Goal: Information Seeking & Learning: Learn about a topic

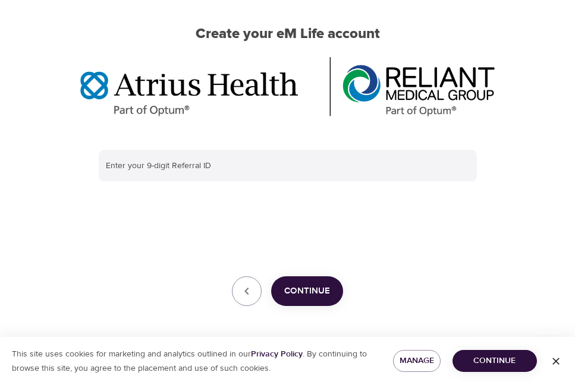
scroll to position [89, 0]
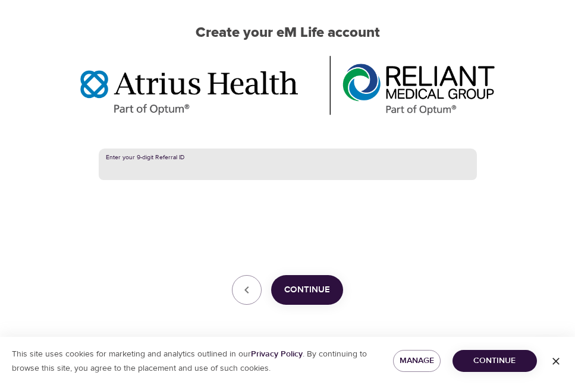
click at [139, 164] on input "text" at bounding box center [288, 165] width 378 height 32
paste input "384887271"
type input "384887271"
click at [319, 288] on span "Continue" at bounding box center [307, 289] width 46 height 15
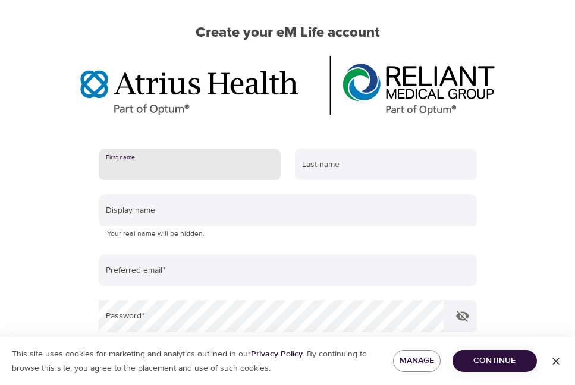
click at [156, 171] on input "text" at bounding box center [190, 165] width 182 height 32
type input "David"
type input "Cornish"
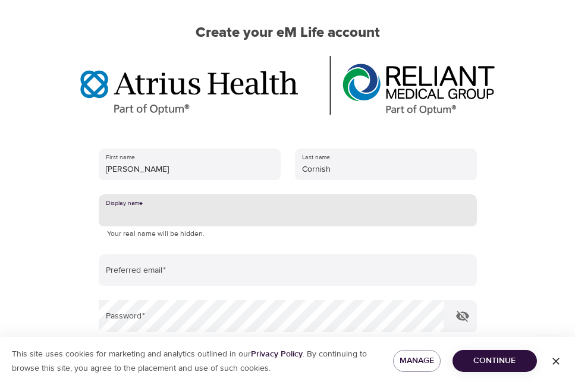
click at [147, 213] on input "text" at bounding box center [288, 210] width 378 height 32
type input "D"
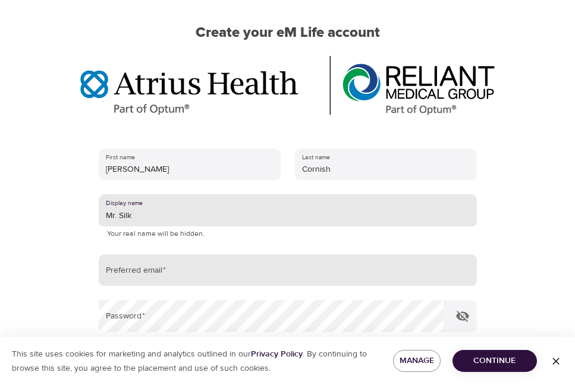
type input "Mr. Silk"
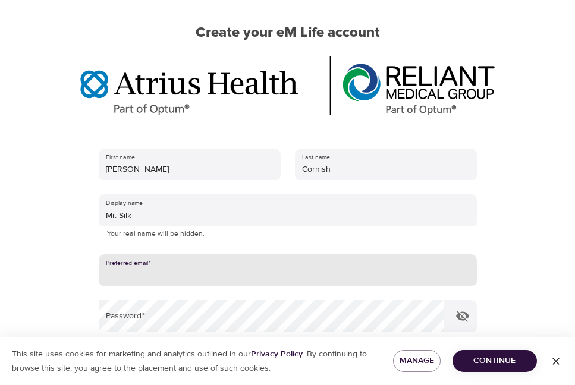
click at [117, 280] on input "email" at bounding box center [288, 270] width 378 height 32
type input "david_cornish@stsebs.org"
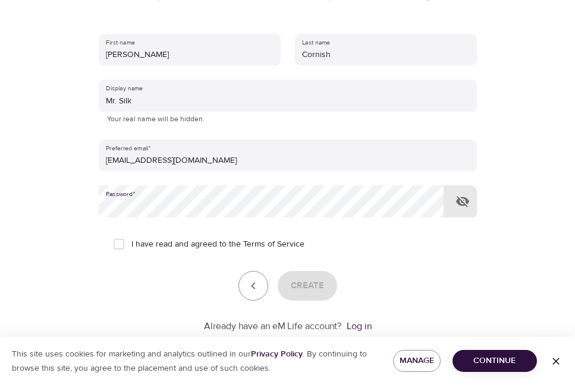
scroll to position [208, 0]
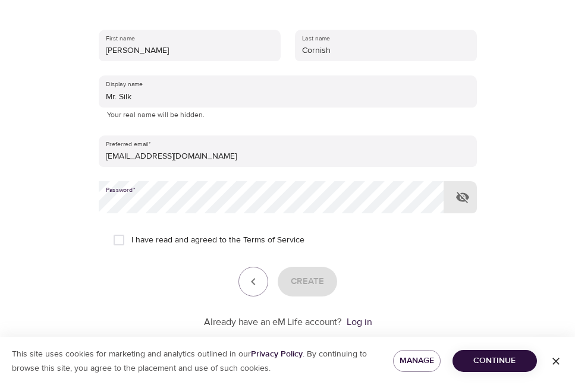
click at [125, 238] on input "I have read and agreed to the Terms of Service" at bounding box center [118, 240] width 25 height 25
checkbox input "true"
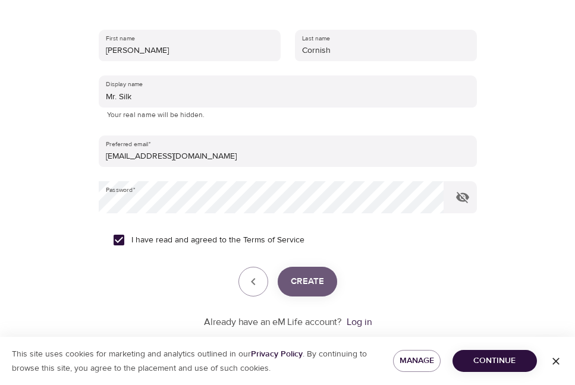
click at [303, 282] on span "Create" at bounding box center [307, 281] width 33 height 15
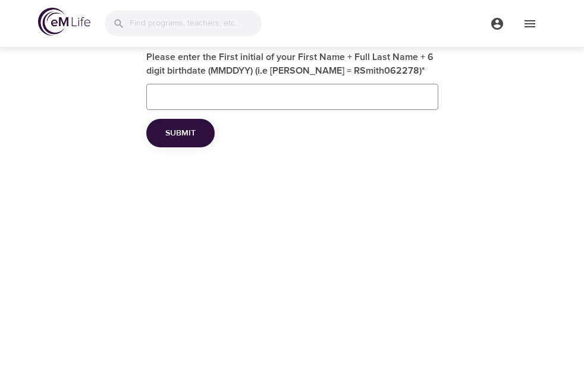
click at [163, 91] on input "Please enter the First initial of your First Name + Full Last Name + 6 digit bi…" at bounding box center [292, 97] width 292 height 26
type input "DCornish123150"
click at [183, 131] on span "Submit" at bounding box center [180, 133] width 30 height 15
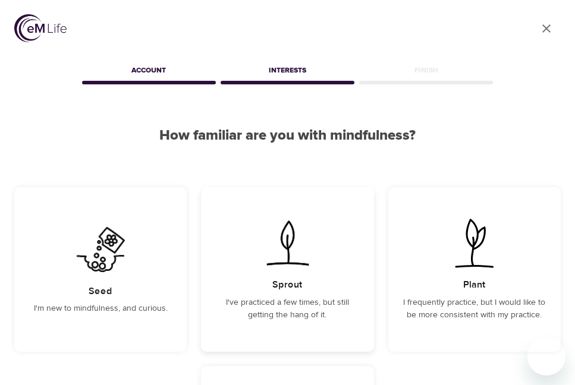
click at [287, 247] on img at bounding box center [287, 243] width 60 height 52
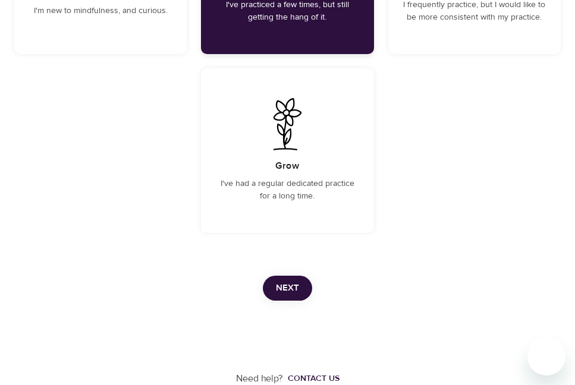
scroll to position [298, 0]
click at [283, 284] on span "Next" at bounding box center [287, 287] width 23 height 15
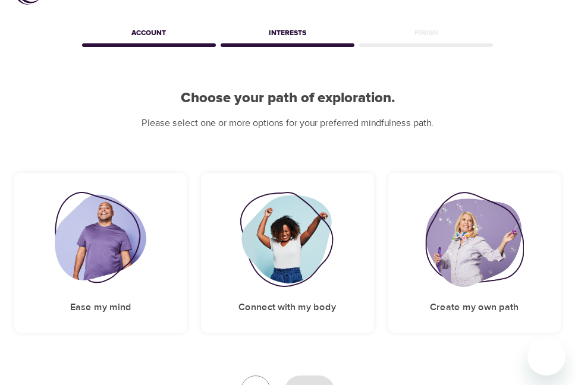
scroll to position [19, 0]
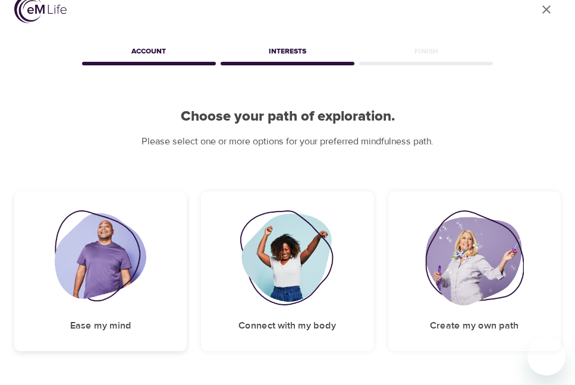
click at [85, 257] on img at bounding box center [101, 257] width 92 height 95
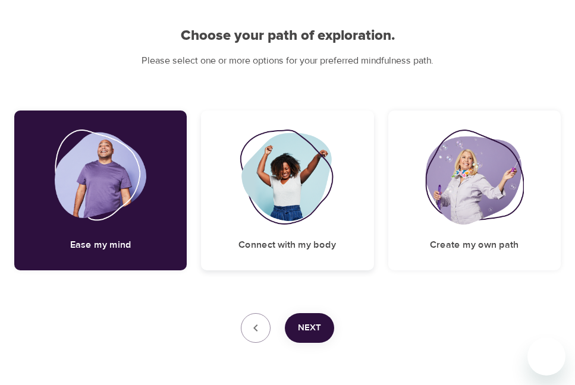
scroll to position [138, 0]
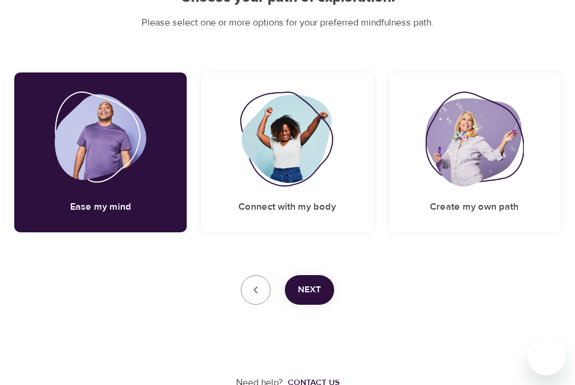
click at [309, 284] on span "Next" at bounding box center [309, 289] width 23 height 15
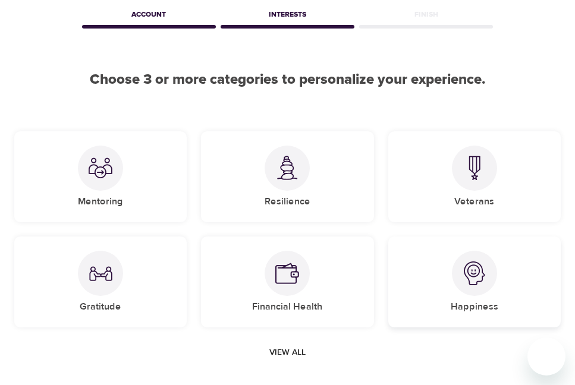
scroll to position [73, 0]
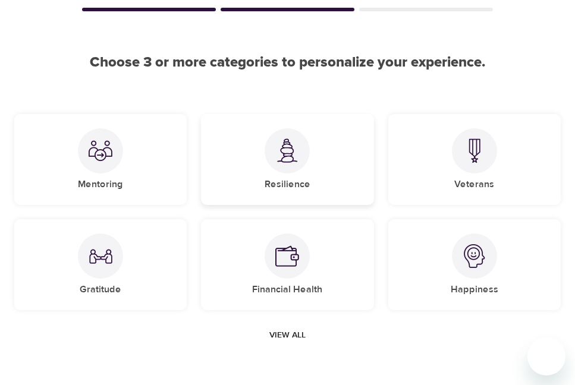
click at [296, 155] on img at bounding box center [287, 151] width 24 height 24
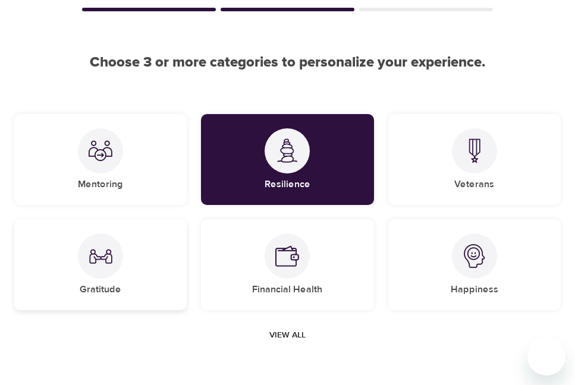
click at [102, 266] on img at bounding box center [101, 256] width 24 height 24
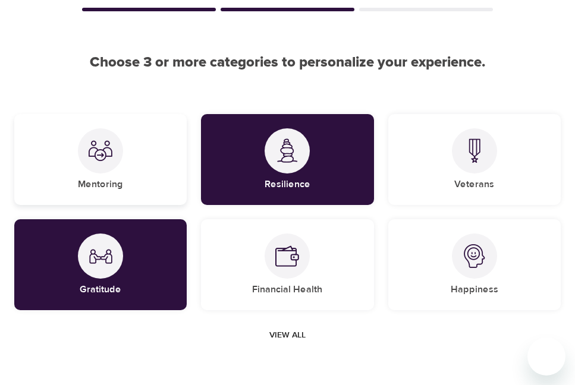
click at [101, 155] on img at bounding box center [101, 151] width 24 height 24
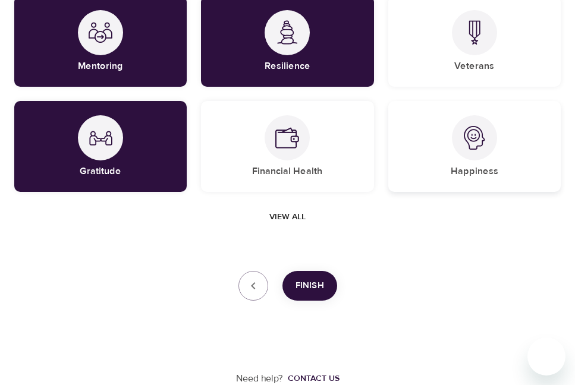
scroll to position [192, 0]
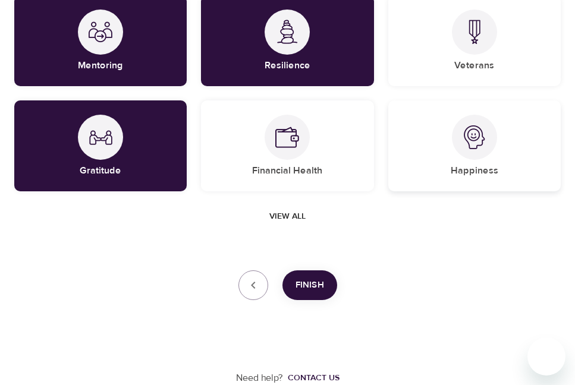
click at [473, 136] on img at bounding box center [475, 137] width 24 height 24
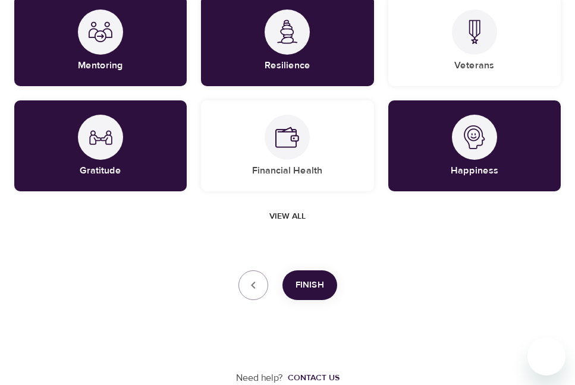
scroll to position [133, 0]
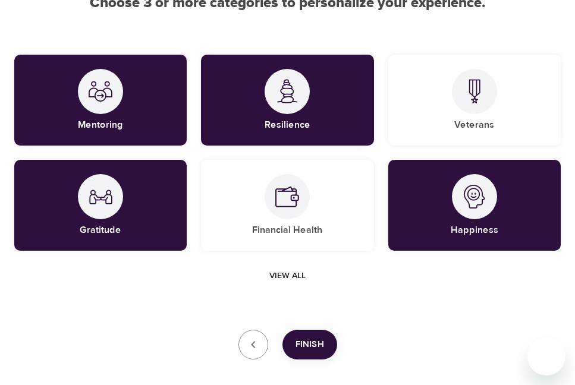
click at [312, 346] on span "Finish" at bounding box center [310, 344] width 29 height 15
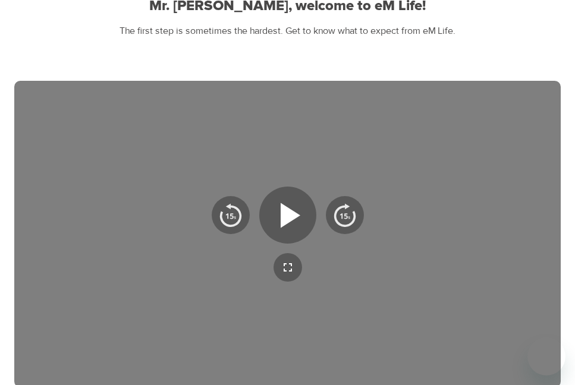
scroll to position [111, 0]
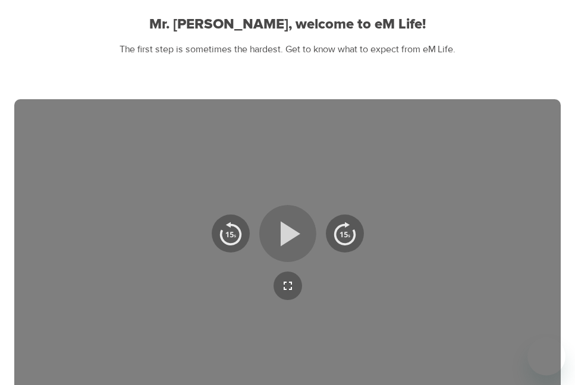
click at [283, 227] on icon "button" at bounding box center [291, 233] width 20 height 25
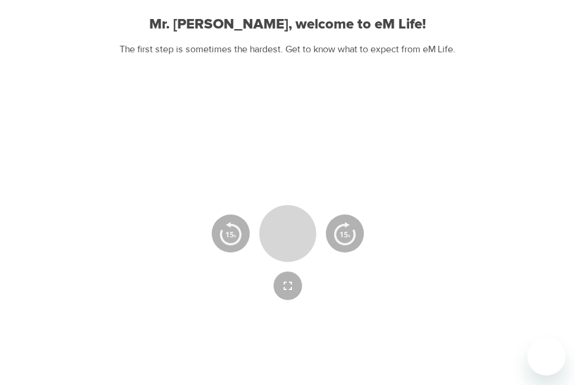
click at [281, 229] on icon "button" at bounding box center [287, 233] width 21 height 25
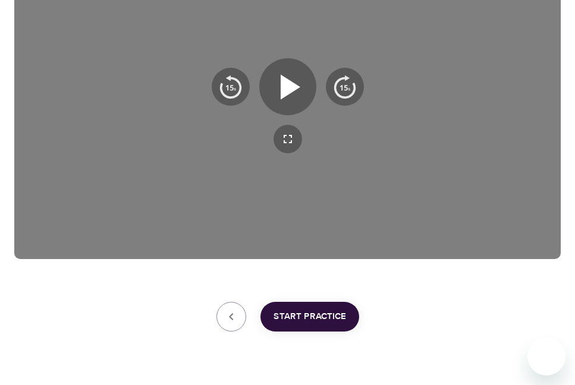
scroll to position [290, 0]
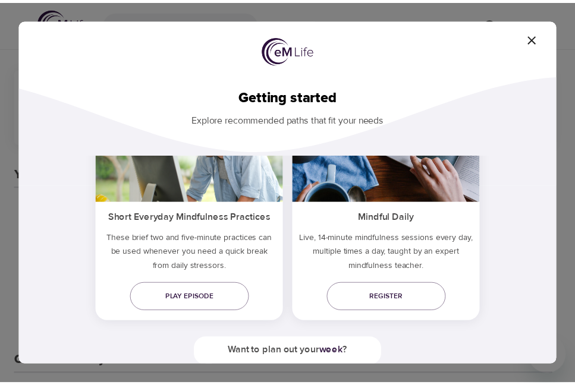
scroll to position [59, 0]
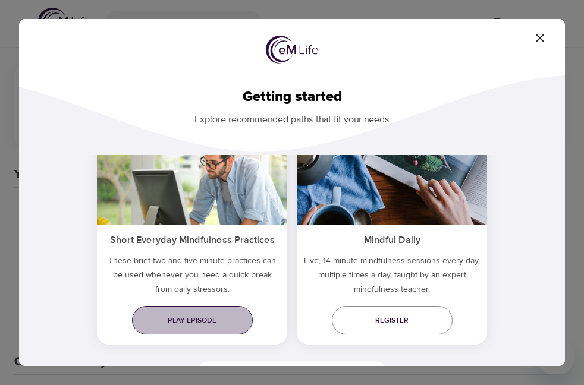
click at [187, 318] on span "Play episode" at bounding box center [193, 321] width 102 height 12
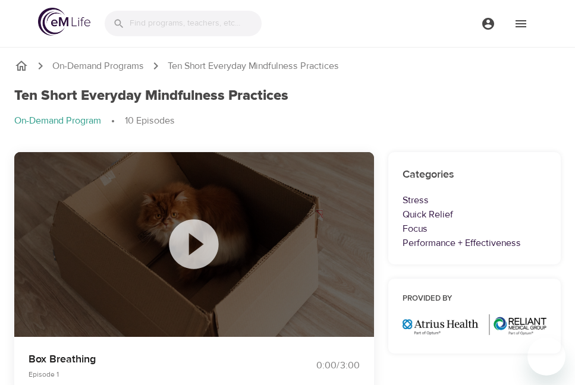
click at [195, 243] on icon at bounding box center [193, 244] width 59 height 59
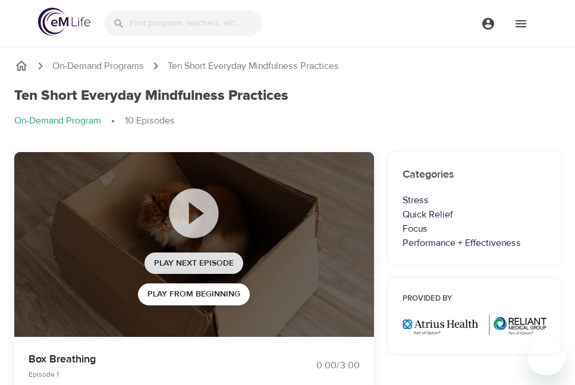
click at [193, 257] on span "Play Next Episode" at bounding box center [194, 263] width 80 height 15
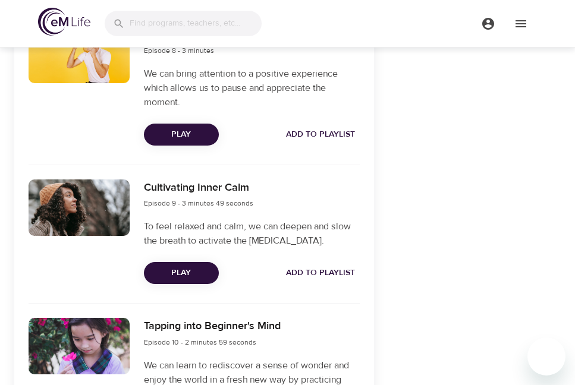
scroll to position [1556, 0]
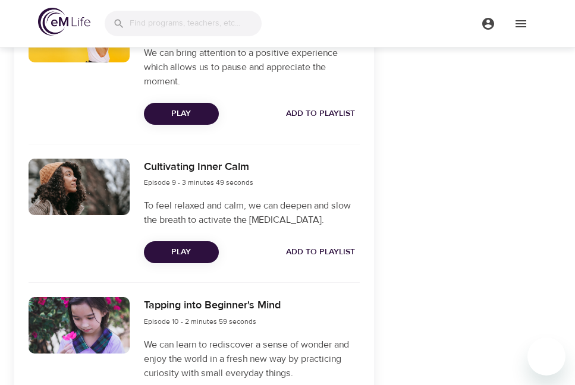
click at [184, 260] on span "Play" at bounding box center [181, 252] width 56 height 15
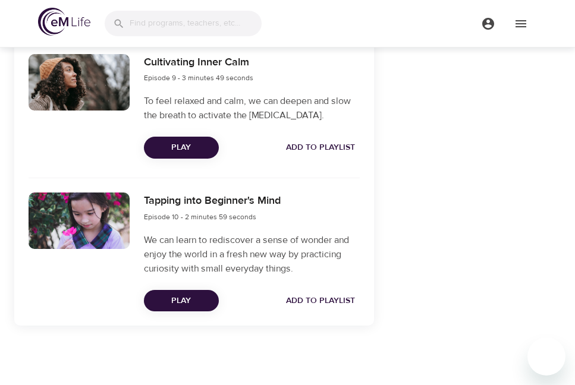
scroll to position [1675, 0]
click at [193, 297] on span "Play" at bounding box center [181, 301] width 56 height 15
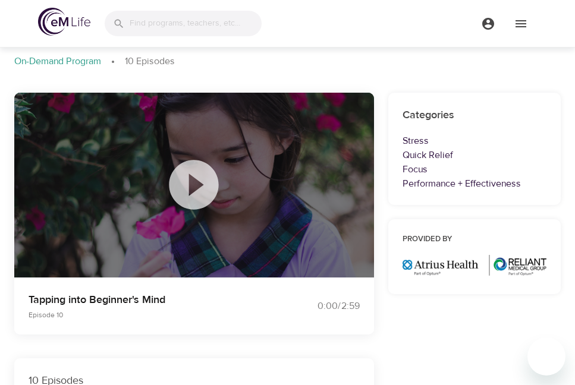
scroll to position [0, 0]
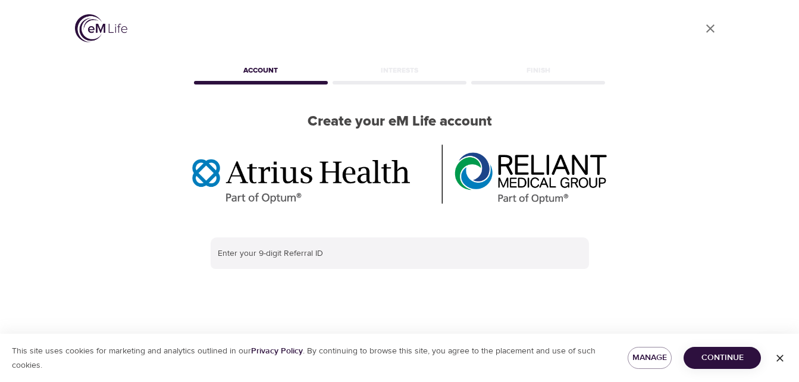
click at [699, 77] on div "User Profile Account Interests Finish Create your eM Life account Enter your 9-…" at bounding box center [400, 191] width 678 height 382
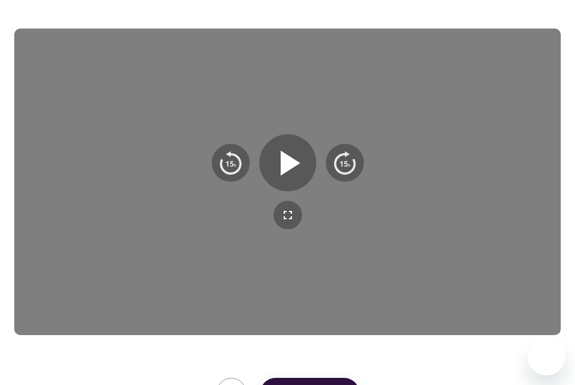
scroll to position [171, 0]
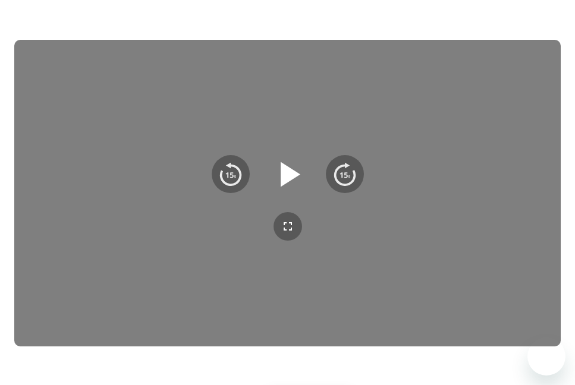
click at [291, 169] on icon "button" at bounding box center [291, 174] width 20 height 25
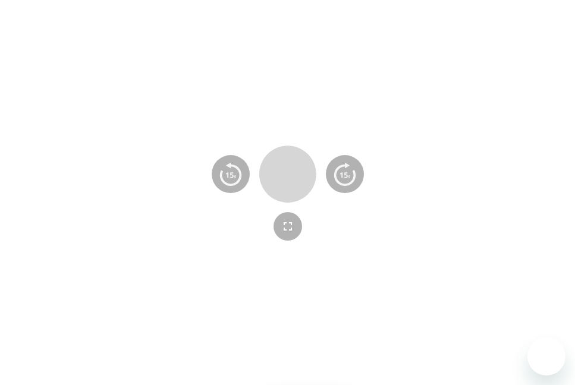
click at [293, 177] on icon "button" at bounding box center [287, 174] width 21 height 25
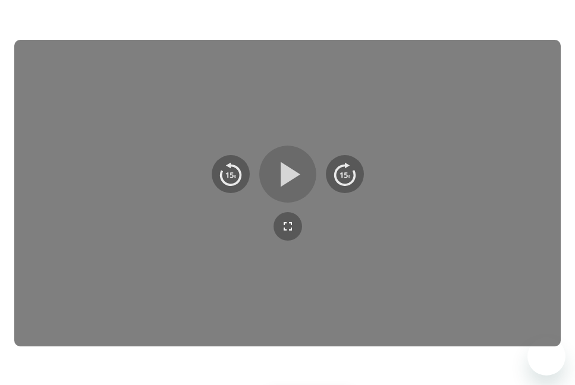
click at [287, 174] on icon "button" at bounding box center [291, 174] width 20 height 25
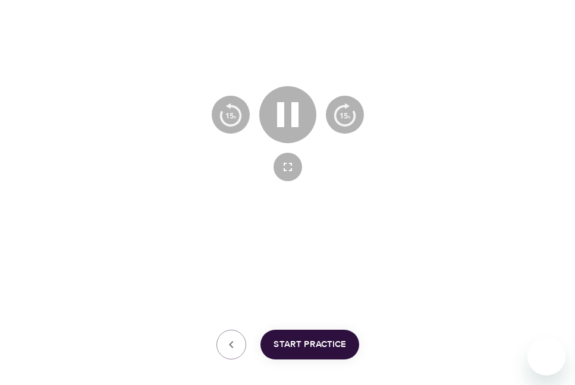
scroll to position [290, 0]
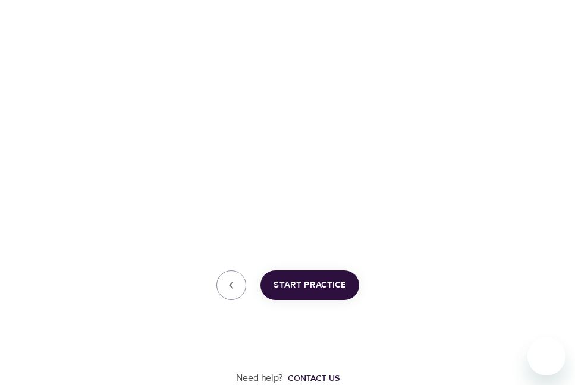
click at [320, 283] on span "Start Practice" at bounding box center [310, 285] width 73 height 15
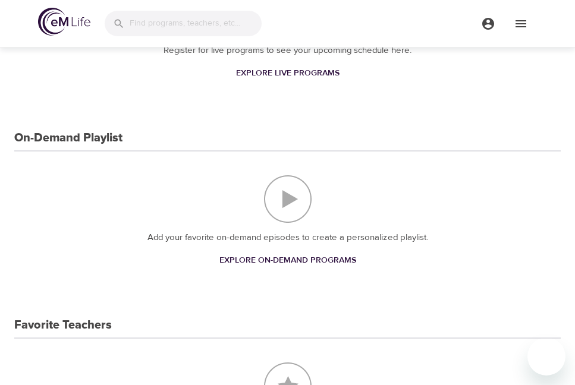
scroll to position [238, 0]
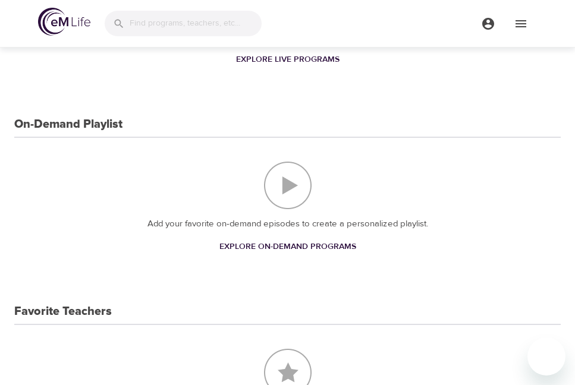
click at [276, 243] on span "Explore On-Demand Programs" at bounding box center [287, 247] width 137 height 15
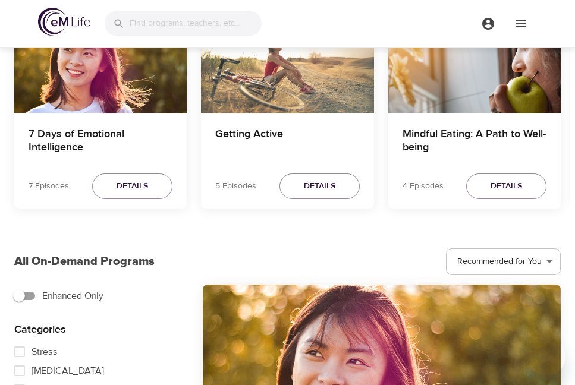
scroll to position [238, 0]
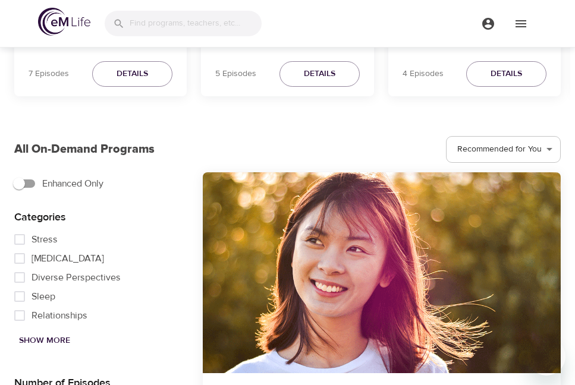
click at [20, 293] on input "Sleep" at bounding box center [20, 296] width 24 height 19
checkbox input "true"
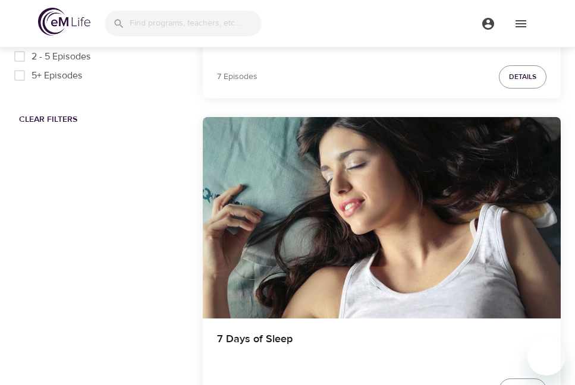
scroll to position [627, 0]
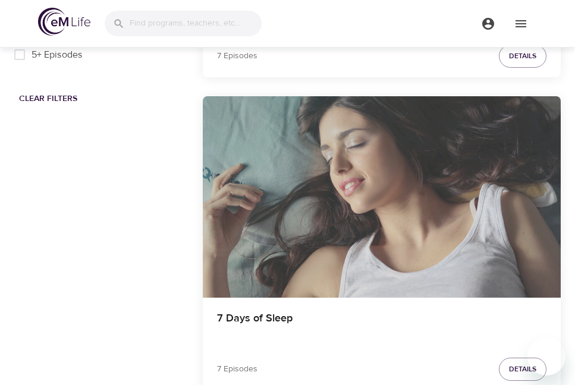
click at [394, 224] on div "7 Days of Sleep" at bounding box center [382, 197] width 358 height 202
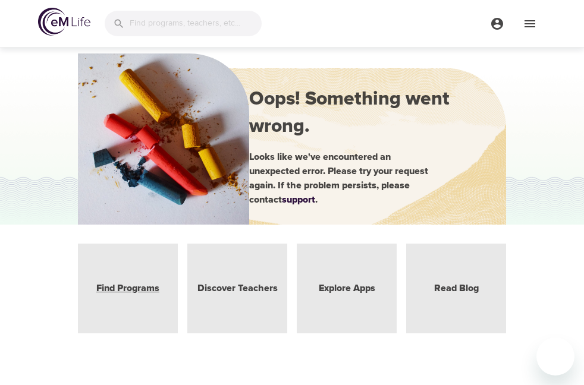
click at [122, 296] on div "Find Programs" at bounding box center [128, 289] width 100 height 90
click at [130, 285] on link "Find Programs" at bounding box center [127, 289] width 63 height 14
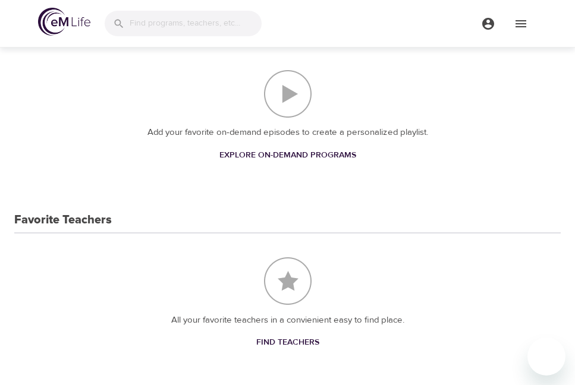
scroll to position [357, 0]
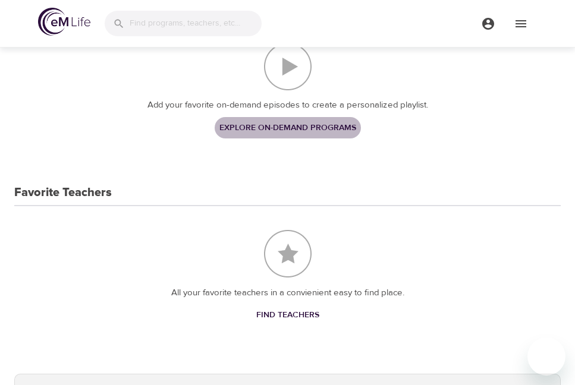
click at [287, 125] on span "Explore On-Demand Programs" at bounding box center [287, 128] width 137 height 15
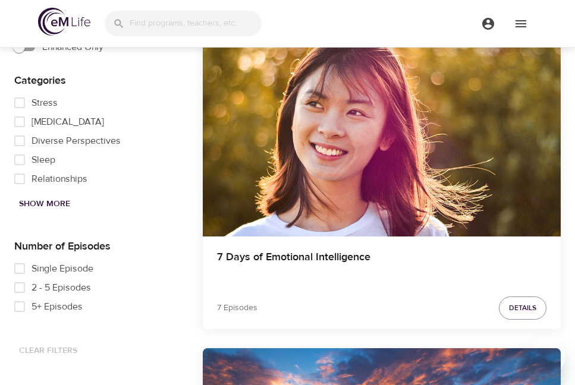
scroll to position [357, 0]
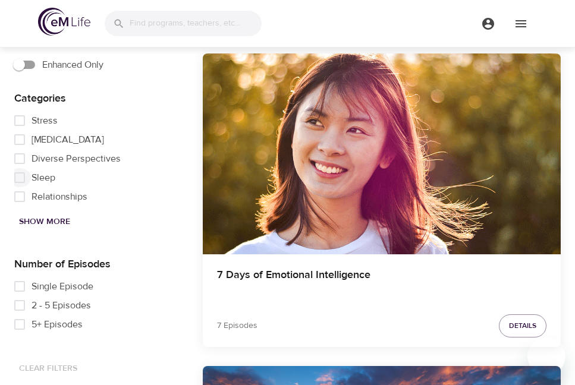
click at [17, 174] on input "Sleep" at bounding box center [20, 177] width 24 height 19
checkbox input "true"
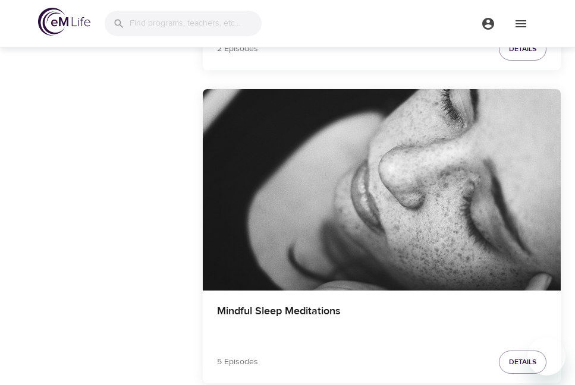
scroll to position [1605, 0]
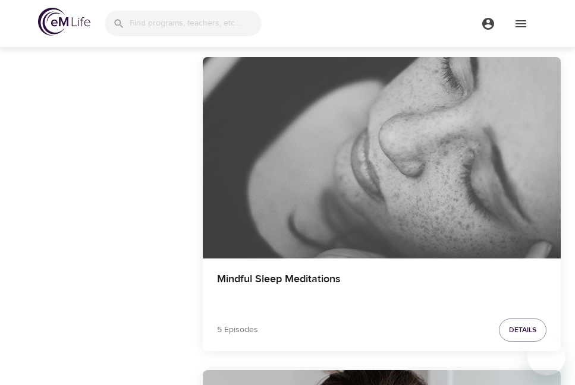
click at [400, 206] on div "Mindful Sleep Meditations" at bounding box center [382, 158] width 358 height 202
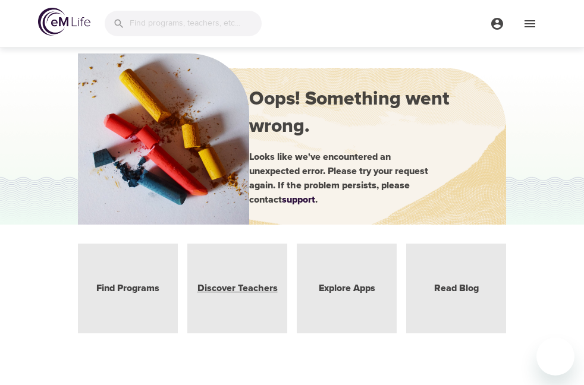
click at [236, 285] on link "Discover Teachers" at bounding box center [237, 289] width 80 height 14
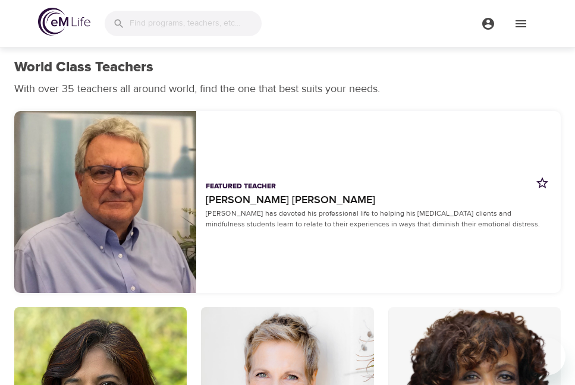
click at [107, 190] on div "button" at bounding box center [105, 202] width 182 height 182
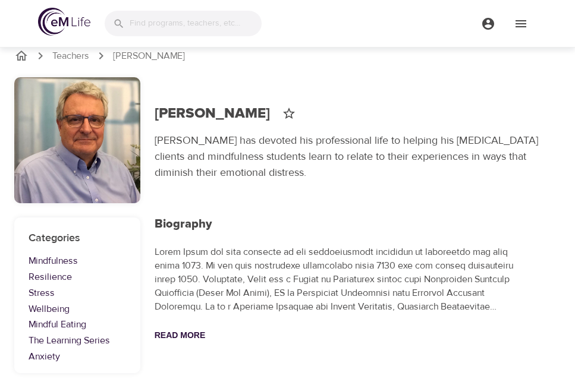
scroll to position [12, 0]
